Goal: Task Accomplishment & Management: Use online tool/utility

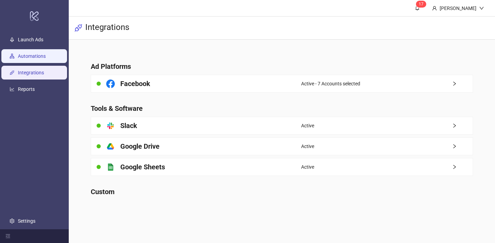
click at [41, 54] on link "Automations" at bounding box center [32, 56] width 28 height 6
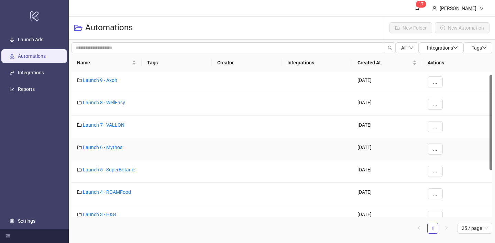
scroll to position [79, 0]
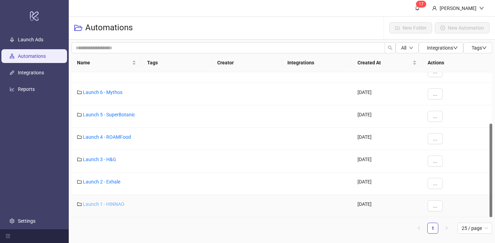
click at [111, 201] on link "Launch 1 - HINNAO" at bounding box center [104, 204] width 42 height 6
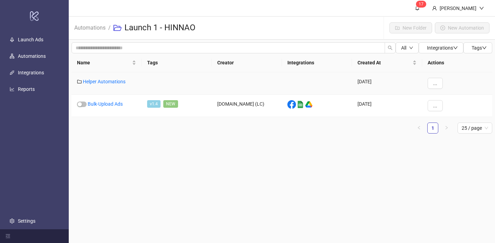
click at [112, 85] on div "Helper Automations" at bounding box center [107, 83] width 70 height 22
click at [110, 81] on link "Helper Automations" at bounding box center [104, 82] width 43 height 6
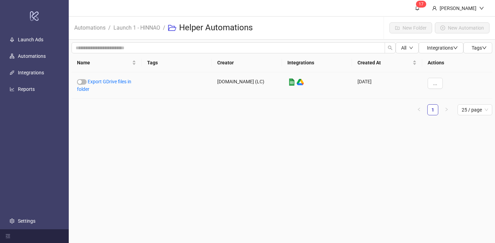
click at [110, 81] on link "Export GDrive files in folder" at bounding box center [104, 85] width 54 height 13
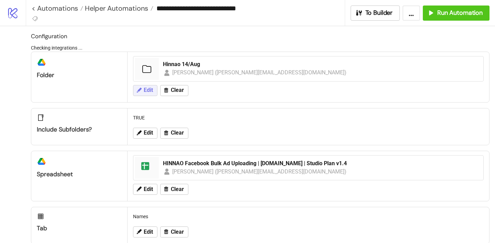
click at [146, 89] on div "Edit Clear" at bounding box center [308, 90] width 356 height 18
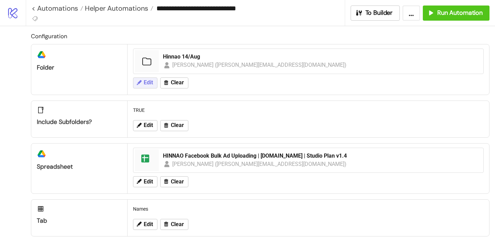
click at [141, 81] on icon at bounding box center [139, 82] width 5 height 5
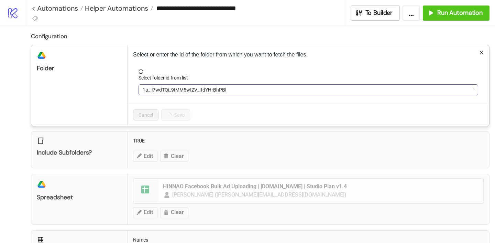
click at [163, 90] on span "1a_-l7wdTQi_9IMM5wIZV_IfdYHrBhPBl" at bounding box center [308, 90] width 331 height 10
click at [163, 90] on span "Hinnao 14/Aug" at bounding box center [308, 90] width 331 height 10
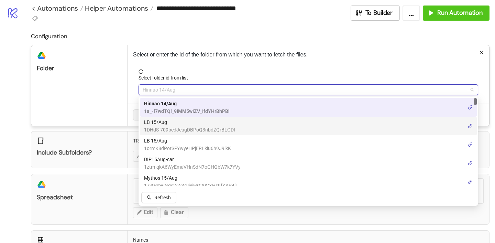
click at [165, 128] on span "1DHdS-709bcdJcugDBPoQ3nbdZQrBLGDI" at bounding box center [189, 130] width 91 height 8
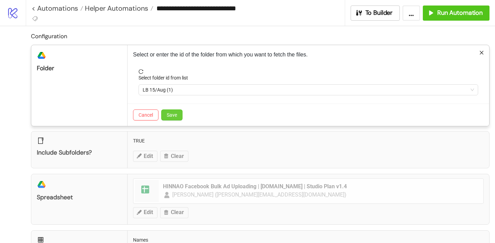
click at [173, 115] on span "Save" at bounding box center [172, 115] width 10 height 6
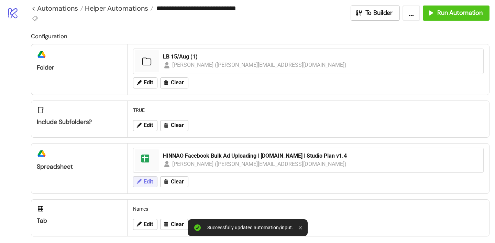
click at [143, 184] on button "Edit" at bounding box center [145, 181] width 24 height 11
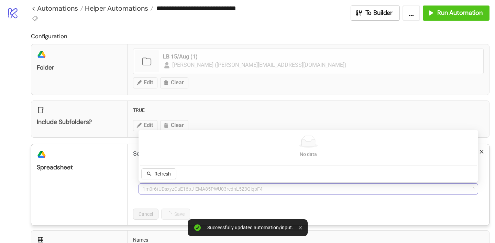
click at [180, 190] on span "1m0r6tUDsxyzCaE16bJ-EMA85PWU03rcdnL5Z3QiqbF4" at bounding box center [308, 189] width 331 height 10
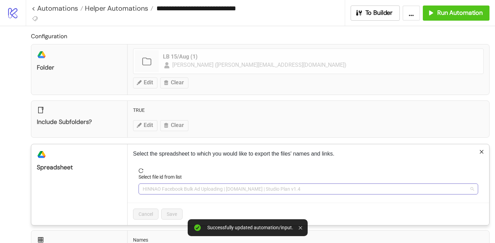
click at [165, 189] on span "HINNAO Facebook Bulk Ad Uploading | [DOMAIN_NAME] | Studio Plan v1.4" at bounding box center [308, 189] width 331 height 10
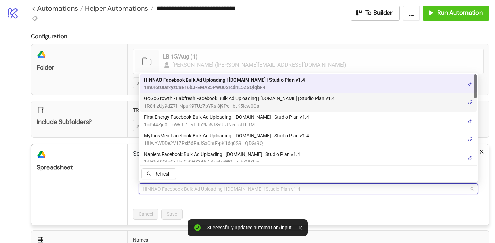
click at [176, 101] on span "GoGoGrowth - Labfresh Facebook Bulk Ad Uploading | [DOMAIN_NAME] | Studio Plan …" at bounding box center [239, 99] width 191 height 8
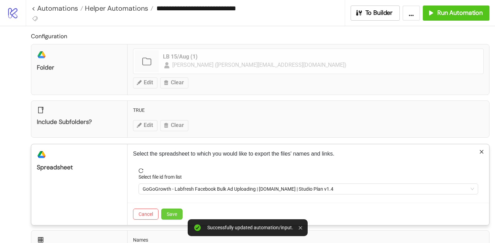
click at [170, 214] on span "Save" at bounding box center [172, 214] width 10 height 6
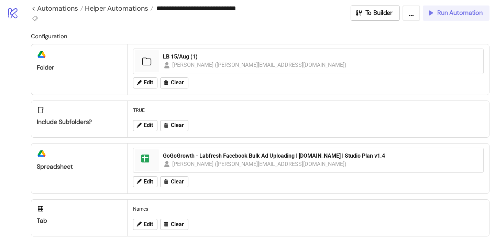
click at [453, 11] on span "Run Automation" at bounding box center [459, 13] width 45 height 8
click at [465, 19] on button "Run Automation" at bounding box center [456, 13] width 67 height 15
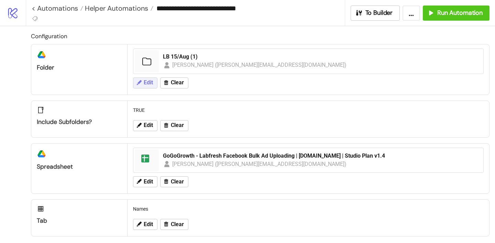
click at [152, 80] on span "Edit" at bounding box center [148, 82] width 9 height 6
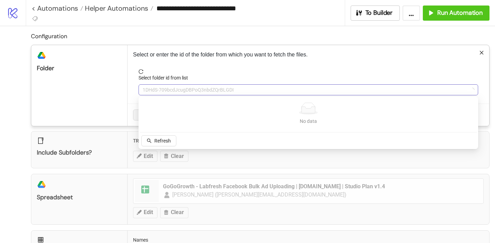
click at [169, 86] on span "1DHdS-709bcdJcugDBPoQ3nbdZQrBLGDI" at bounding box center [308, 90] width 331 height 10
click at [169, 90] on span "1DHdS-709bcdJcugDBPoQ3nbdZQrBLGDI" at bounding box center [308, 90] width 331 height 10
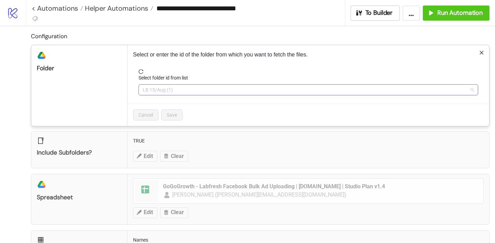
click at [156, 92] on span "LB 15/Aug (1)" at bounding box center [308, 90] width 331 height 10
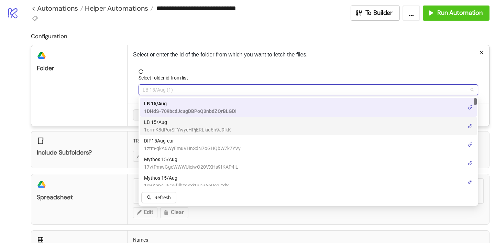
click at [161, 122] on span "LB 15/Aug" at bounding box center [187, 122] width 87 height 8
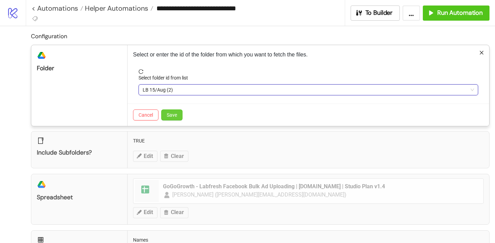
click at [168, 120] on button "Save" at bounding box center [171, 114] width 21 height 11
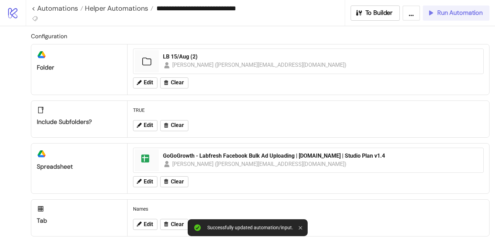
click at [447, 18] on button "Run Automation" at bounding box center [456, 13] width 67 height 15
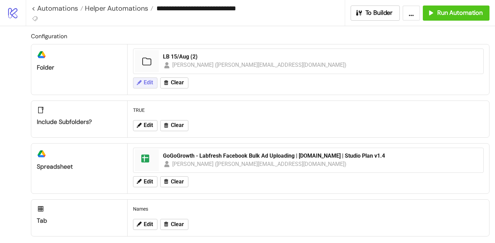
click at [151, 83] on span "Edit" at bounding box center [148, 82] width 9 height 6
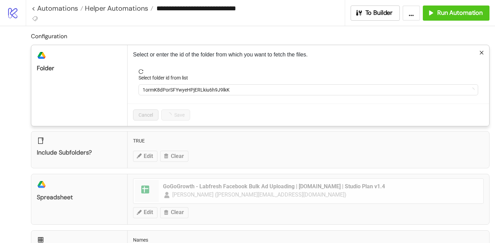
click at [166, 97] on form "Select folder id from list 1ormK8dPorSFYwyeHPjERLkiu6h9J9lkK" at bounding box center [308, 86] width 351 height 34
click at [166, 93] on span "1ormK8dPorSFYwyeHPjERLkiu6h9J9lkK" at bounding box center [308, 90] width 331 height 10
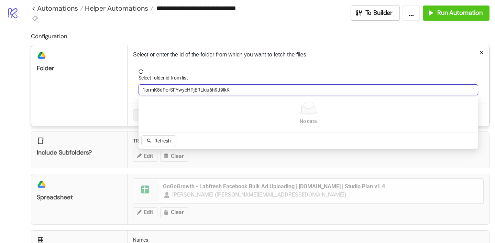
click at [164, 92] on span "1ormK8dPorSFYwyeHPjERLkiu6h9J9lkK" at bounding box center [308, 90] width 331 height 10
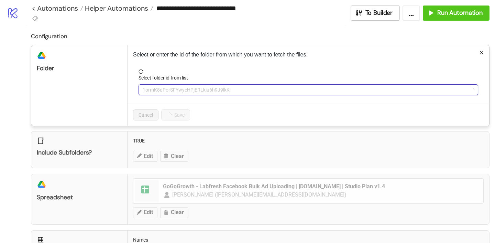
click at [164, 92] on span "1ormK8dPorSFYwyeHPjERLkiu6h9J9lkK" at bounding box center [308, 90] width 331 height 10
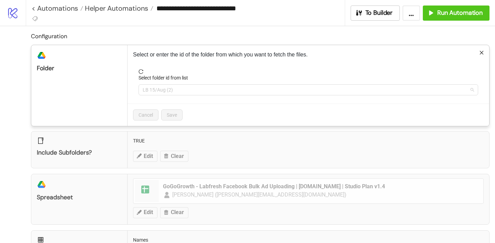
click at [163, 90] on span "LB 15/Aug (2)" at bounding box center [308, 90] width 331 height 10
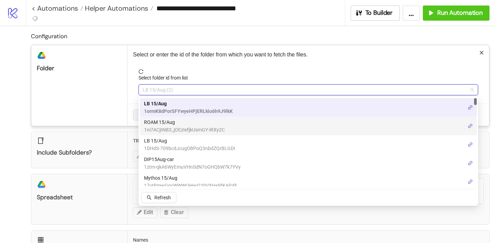
click at [162, 120] on span "ROAM 15/Aug" at bounding box center [184, 122] width 81 height 8
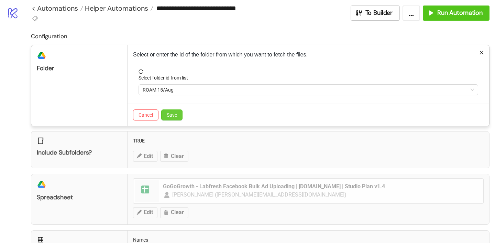
click at [169, 118] on button "Save" at bounding box center [171, 114] width 21 height 11
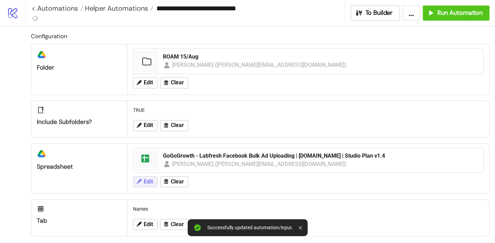
click at [146, 180] on span "Edit" at bounding box center [148, 181] width 9 height 6
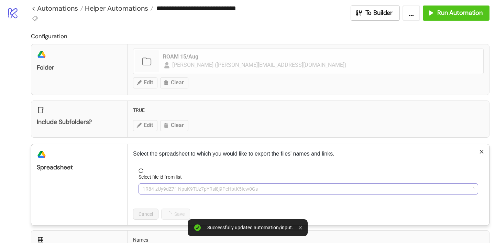
click at [178, 190] on span "1R84-zUy9dZ7f_NpuK9TUz7pYRsl8j9PcHbtK5Icw0Gs" at bounding box center [308, 189] width 331 height 10
click at [178, 190] on span "GoGoGrowth - Labfresh Facebook Bulk Ad Uploading | [DOMAIN_NAME] | Studio Plan …" at bounding box center [308, 189] width 331 height 10
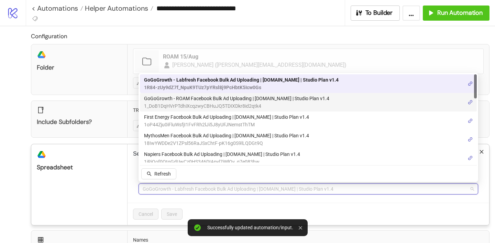
click at [179, 106] on span "1_DoB1DqHVrPTdhiXcqzwyCBHuJQ5TDIXDkr8id2qtk4" at bounding box center [236, 106] width 185 height 8
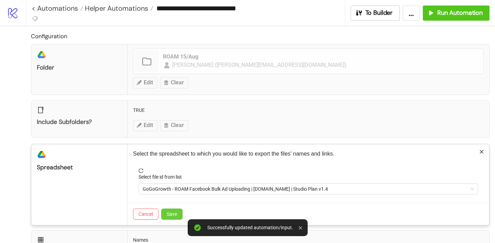
click at [176, 213] on span "Save" at bounding box center [172, 214] width 10 height 6
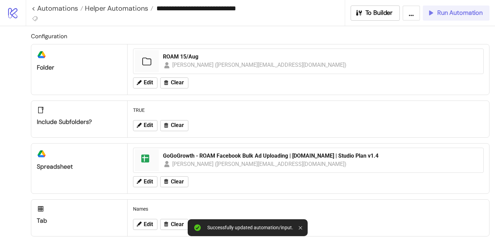
click at [444, 16] on span "Run Automation" at bounding box center [459, 13] width 45 height 8
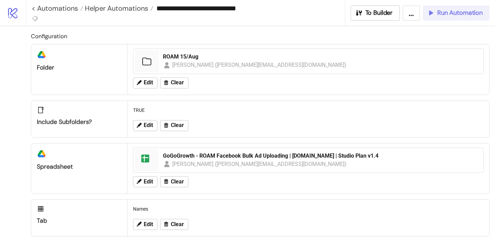
click at [450, 14] on span "Run Automation" at bounding box center [459, 13] width 45 height 8
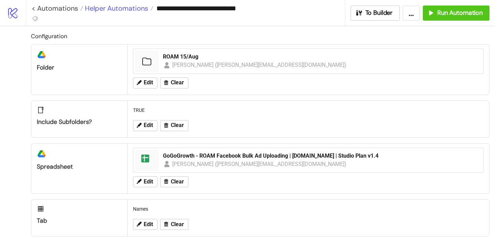
click at [106, 9] on span "Helper Automations" at bounding box center [115, 8] width 65 height 9
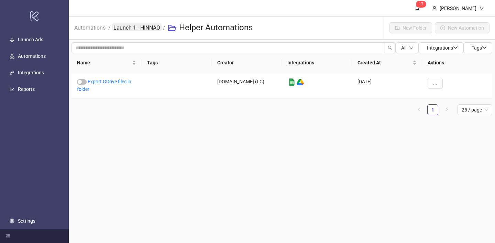
click at [122, 28] on link "Launch 1 - HINNAO" at bounding box center [137, 27] width 50 height 8
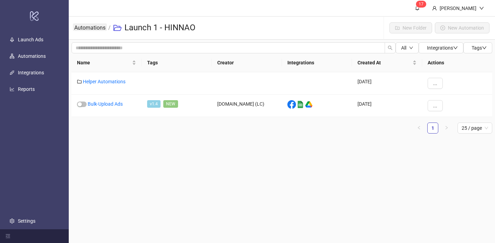
click at [95, 27] on link "Automations" at bounding box center [90, 27] width 34 height 8
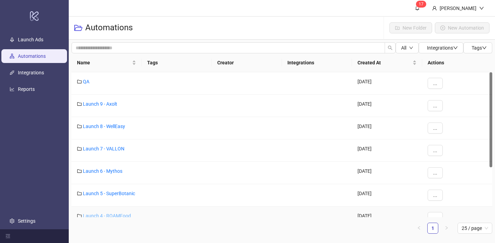
click at [120, 215] on link "Launch 4 - ROAMFood" at bounding box center [107, 216] width 48 height 6
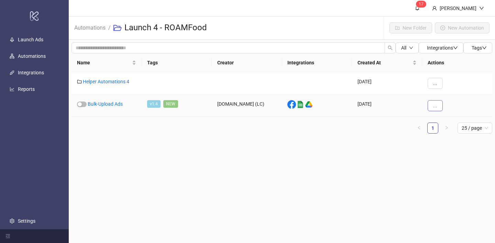
click at [431, 109] on button "..." at bounding box center [435, 105] width 15 height 11
click at [435, 121] on icon "eye" at bounding box center [435, 119] width 4 height 4
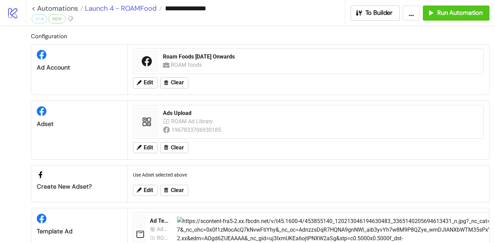
click at [134, 10] on span "Launch 4 - ROAMFood" at bounding box center [120, 8] width 74 height 9
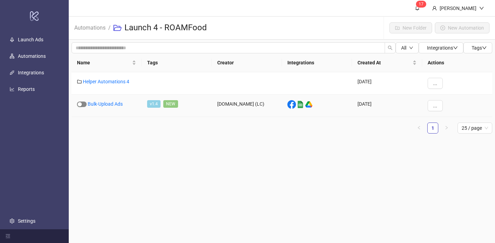
click at [79, 102] on div "button" at bounding box center [80, 104] width 4 height 4
click at [106, 29] on link "Automations" at bounding box center [90, 27] width 34 height 8
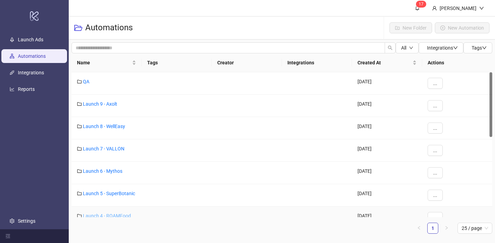
click at [124, 215] on link "Launch 4 - ROAMFood" at bounding box center [107, 216] width 48 height 6
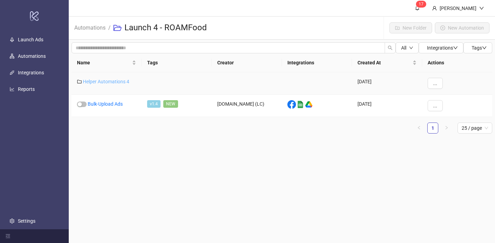
click at [114, 81] on link "Helper Automations 4" at bounding box center [106, 82] width 46 height 6
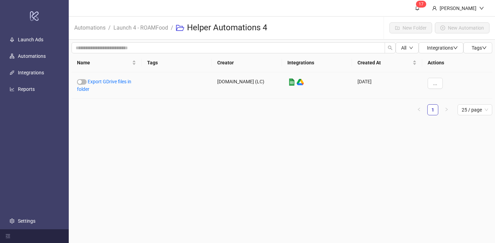
click at [114, 81] on link "Export GDrive files in folder" at bounding box center [104, 85] width 54 height 13
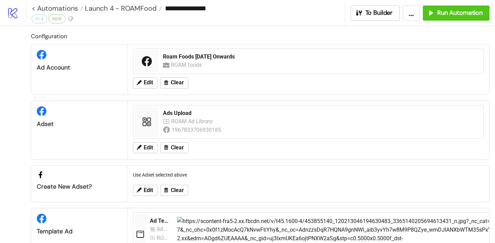
type input "**********"
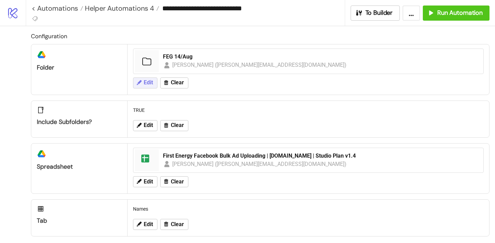
click at [150, 79] on span "Edit" at bounding box center [148, 82] width 9 height 6
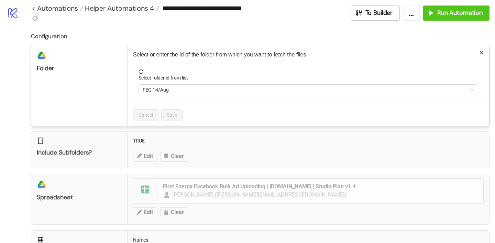
click at [168, 145] on div "**********" at bounding box center [247, 121] width 495 height 243
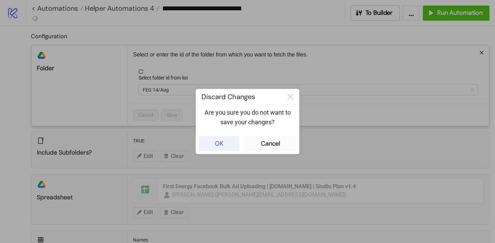
click at [223, 150] on button "OK" at bounding box center [219, 143] width 41 height 15
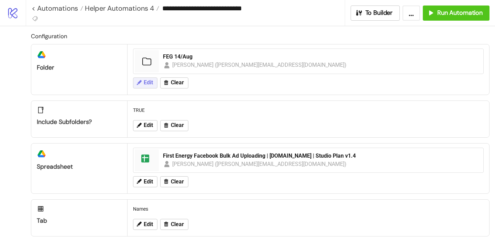
click at [145, 83] on span "Edit" at bounding box center [148, 82] width 9 height 6
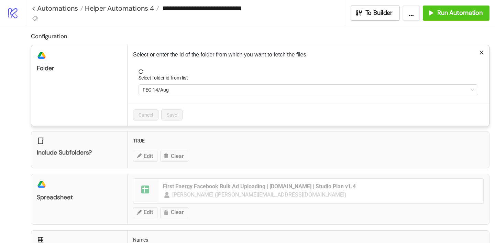
click at [178, 83] on div "Select folder id from list" at bounding box center [309, 79] width 340 height 10
click at [177, 92] on span "FEG 14/Aug" at bounding box center [308, 90] width 331 height 10
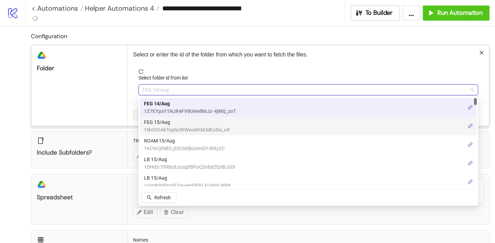
click at [180, 125] on span "FEG 15/Aug" at bounding box center [187, 122] width 86 height 8
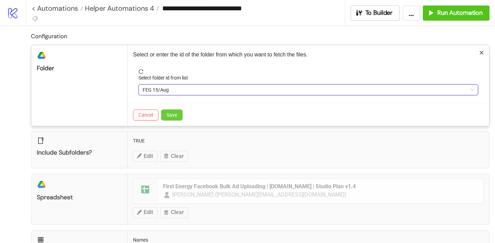
click at [172, 111] on button "Save" at bounding box center [171, 114] width 21 height 11
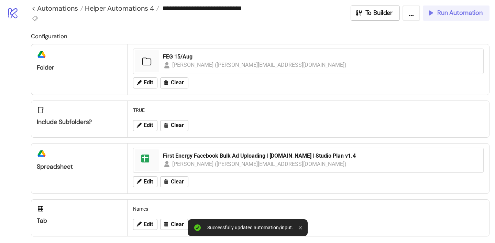
click at [443, 12] on span "Run Automation" at bounding box center [459, 13] width 45 height 8
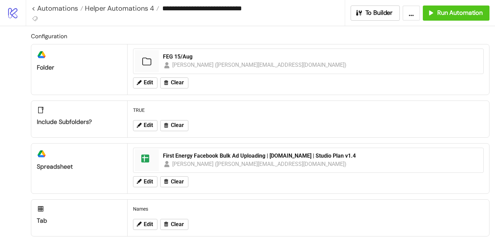
click at [142, 88] on div "Edit Clear" at bounding box center [308, 83] width 356 height 18
click at [144, 82] on span "Edit" at bounding box center [148, 82] width 9 height 6
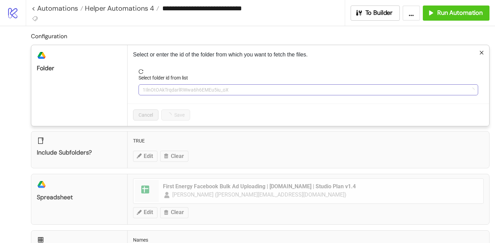
click at [166, 87] on span "1IlnOtOAkTrqdarlRWwa6h6EMEu5iu_oX" at bounding box center [308, 90] width 331 height 10
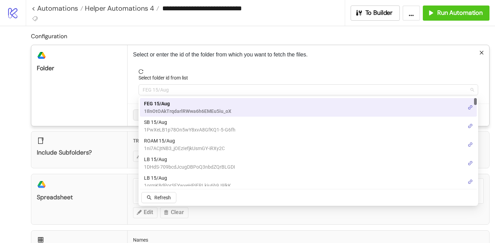
click at [166, 88] on span "FEG 15/Aug" at bounding box center [308, 90] width 331 height 10
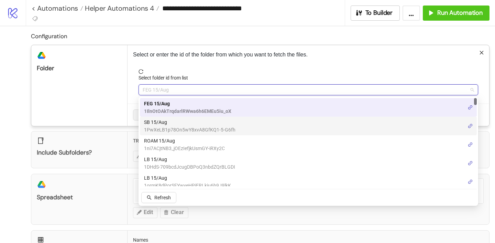
click at [170, 127] on span "1PwXeLB1p78On5wY8xvA8GfKQ1-5-G6fh" at bounding box center [189, 130] width 91 height 8
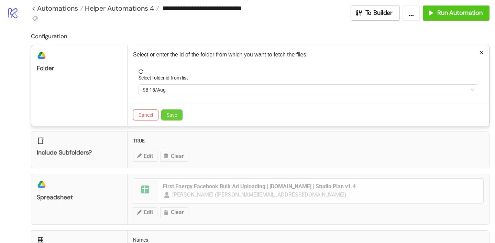
click at [169, 115] on span "Save" at bounding box center [172, 115] width 10 height 6
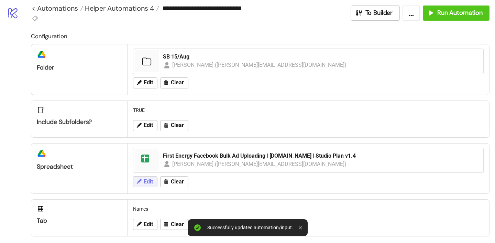
click at [150, 182] on span "Edit" at bounding box center [148, 181] width 9 height 6
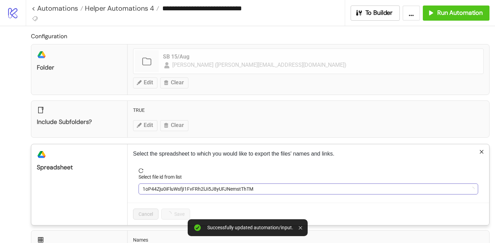
click at [167, 192] on span "1oP44Zju0iFluWsfjI1FvFRh2lJi5J8yUFJNemstThTM" at bounding box center [308, 189] width 331 height 10
click at [167, 192] on span "First Energy Facebook Bulk Ad Uploading | [DOMAIN_NAME] | Studio Plan v1.4" at bounding box center [308, 189] width 331 height 10
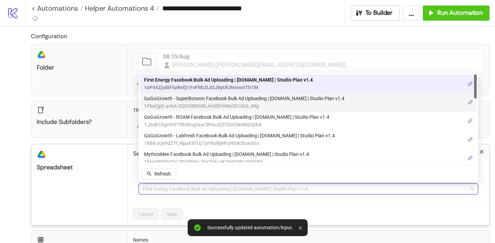
click at [184, 101] on span "GoGoGrowth - SuperBotanic Facebook Bulk Ad Uploading | Kitchn.io | Studio Plan …" at bounding box center [244, 99] width 200 height 8
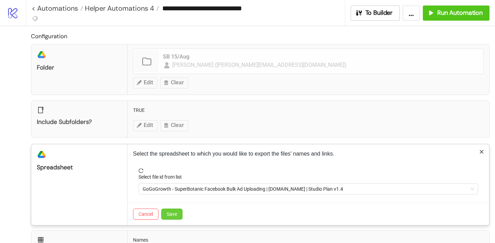
click at [173, 214] on span "Save" at bounding box center [172, 214] width 10 height 6
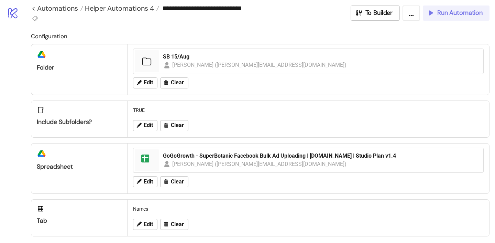
click at [466, 11] on span "Run Automation" at bounding box center [459, 13] width 45 height 8
